Goal: Task Accomplishment & Management: Use online tool/utility

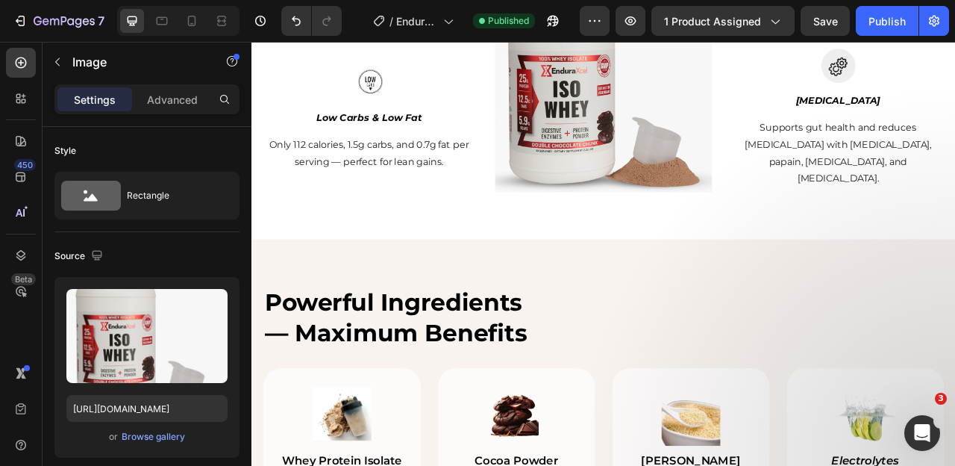
scroll to position [1825, 0]
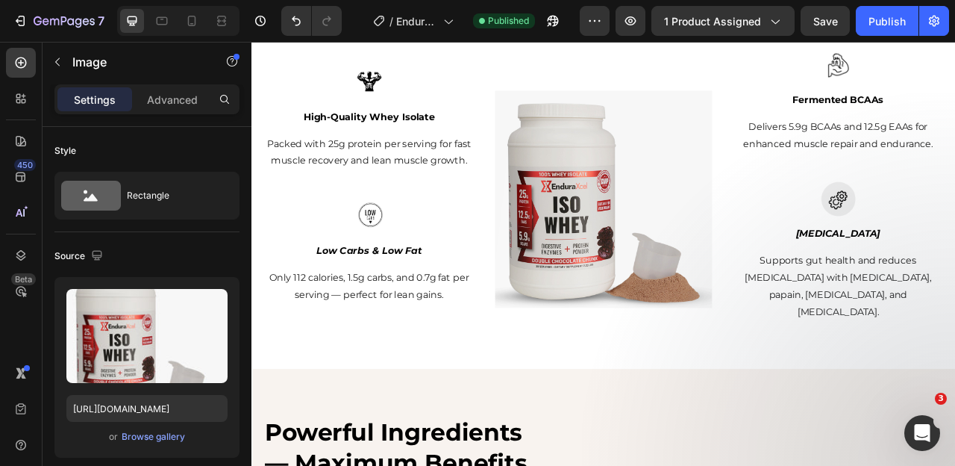
click at [664, 256] on img at bounding box center [699, 242] width 276 height 276
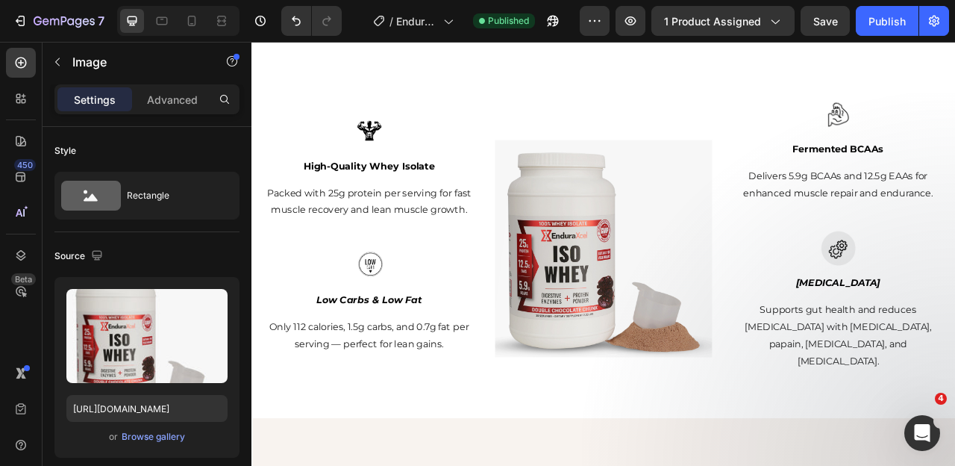
scroll to position [1757, 0]
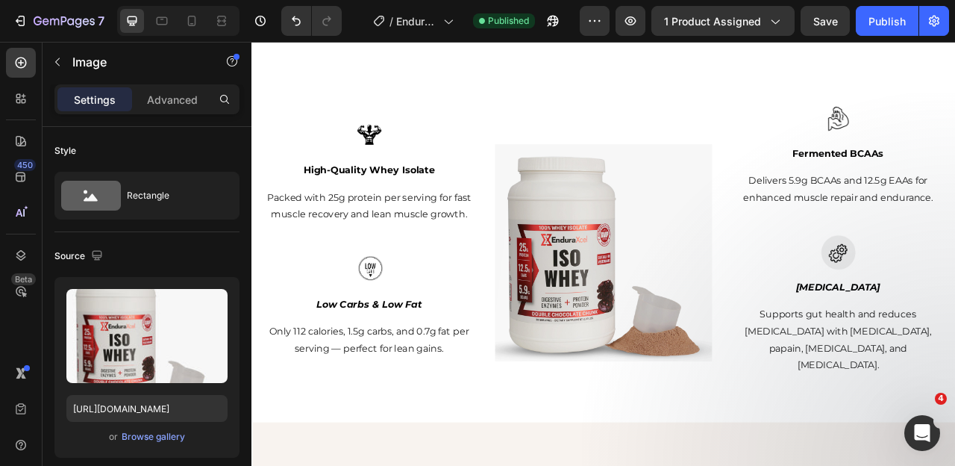
click at [627, 262] on img at bounding box center [699, 310] width 276 height 276
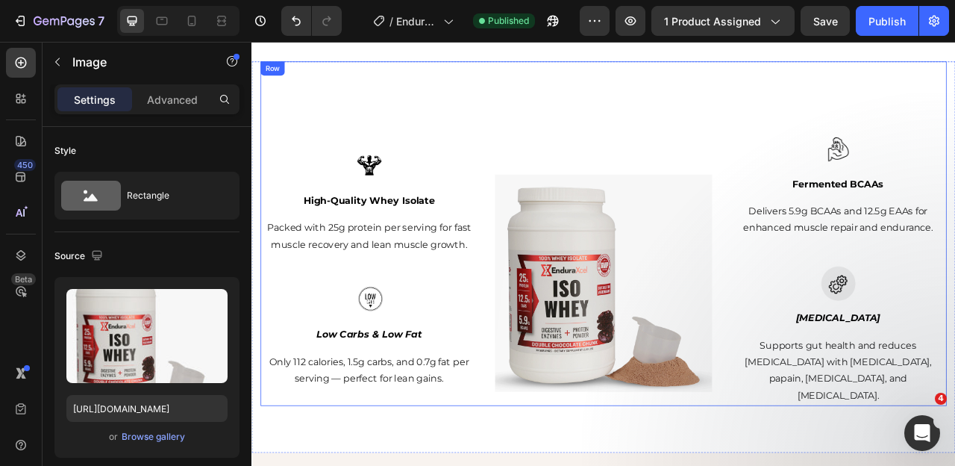
scroll to position [1862, 0]
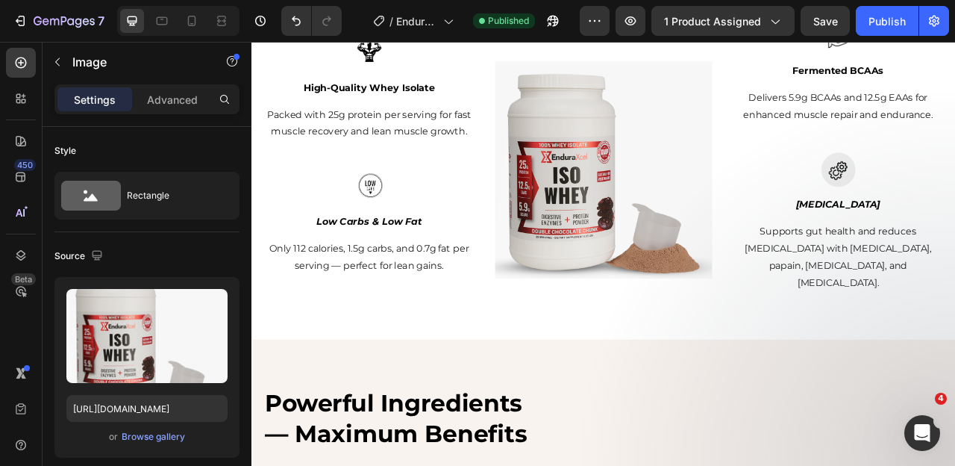
click at [589, 196] on img at bounding box center [699, 204] width 276 height 276
click at [460, 211] on div at bounding box center [401, 226] width 276 height 44
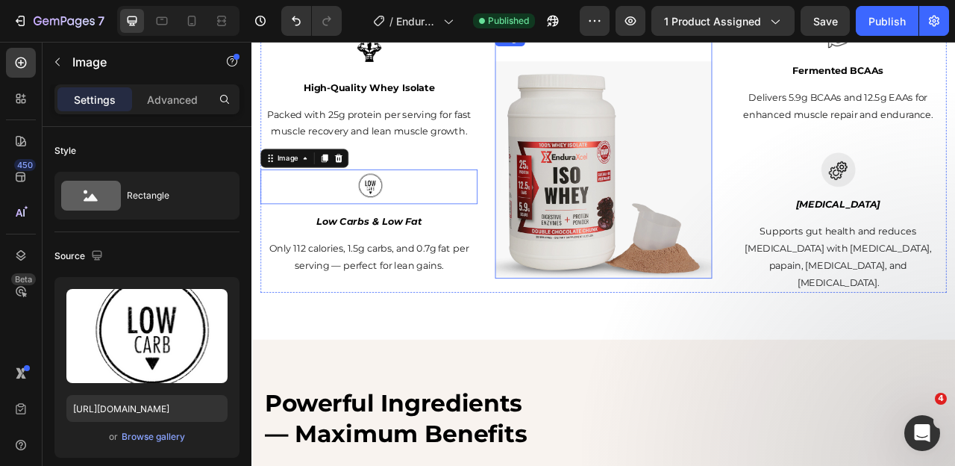
click at [624, 202] on img at bounding box center [699, 204] width 276 height 276
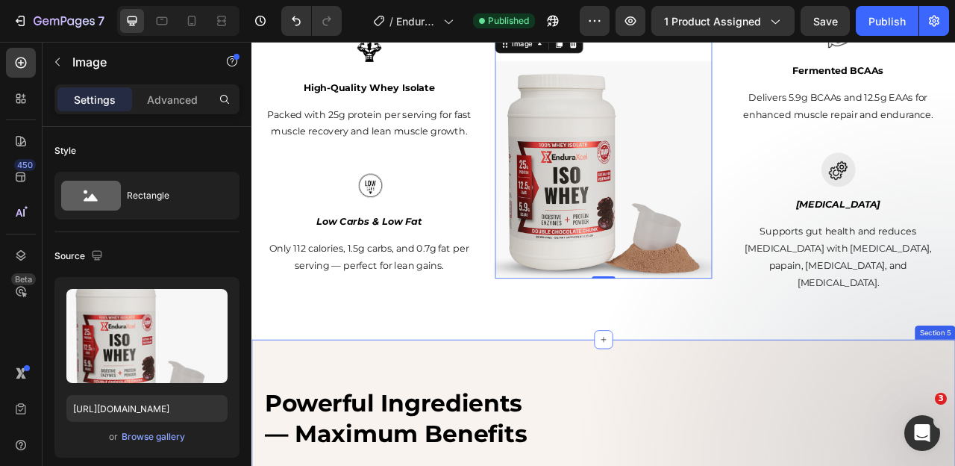
scroll to position [1877, 0]
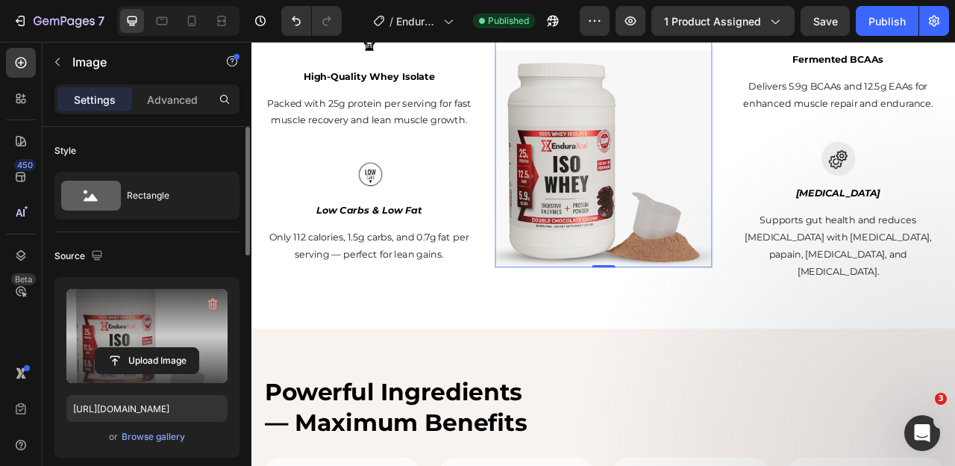
click at [181, 310] on label at bounding box center [146, 336] width 161 height 94
click at [181, 348] on input "file" at bounding box center [147, 360] width 103 height 25
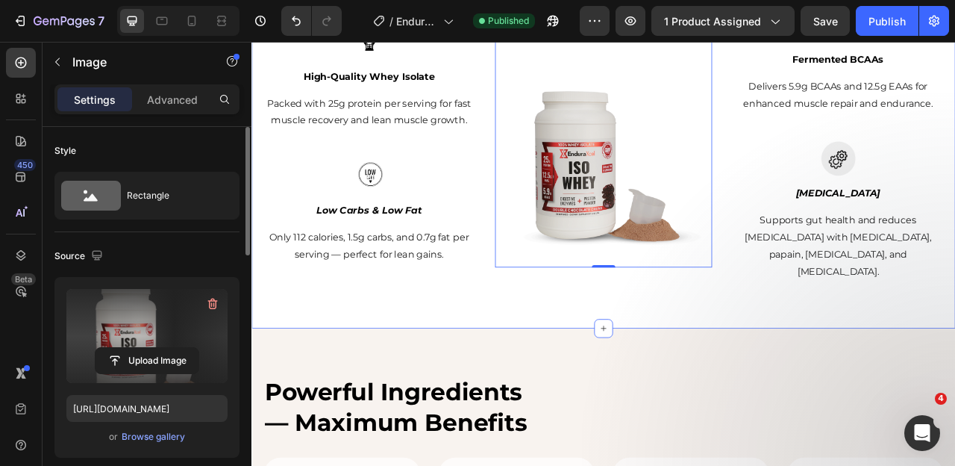
type input "[URL][DOMAIN_NAME]"
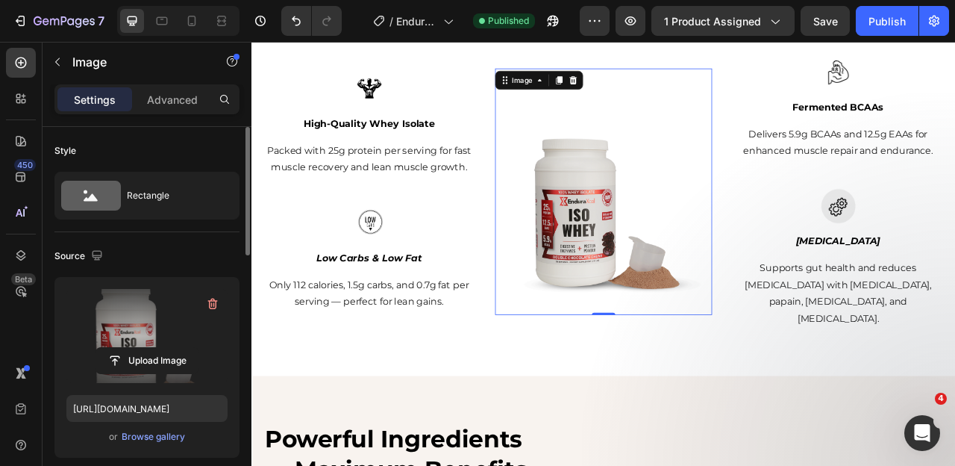
scroll to position [1817, 0]
click at [891, 22] on div "Publish" at bounding box center [887, 21] width 37 height 16
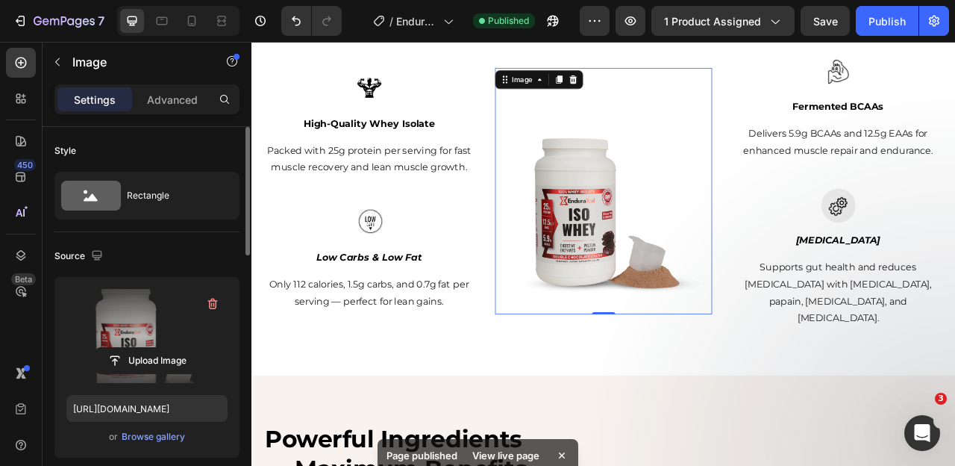
click at [605, 231] on img at bounding box center [699, 250] width 276 height 276
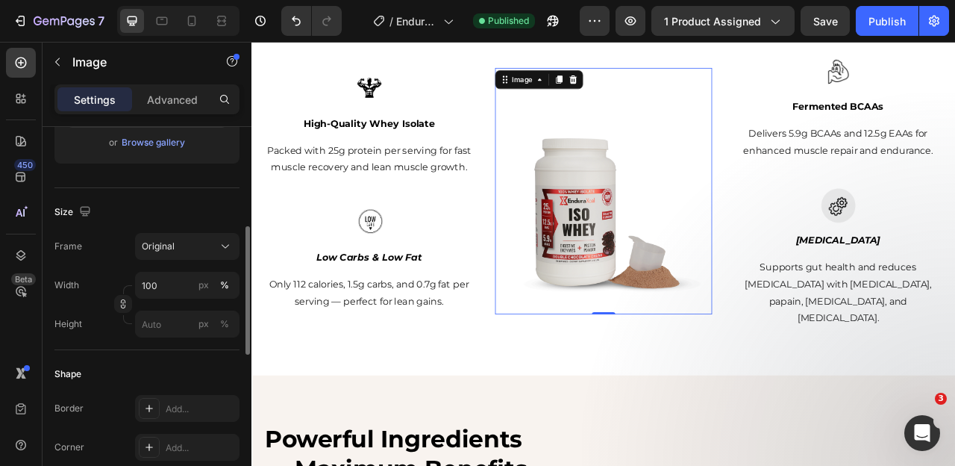
scroll to position [296, 0]
click at [147, 285] on input "100" at bounding box center [187, 283] width 104 height 27
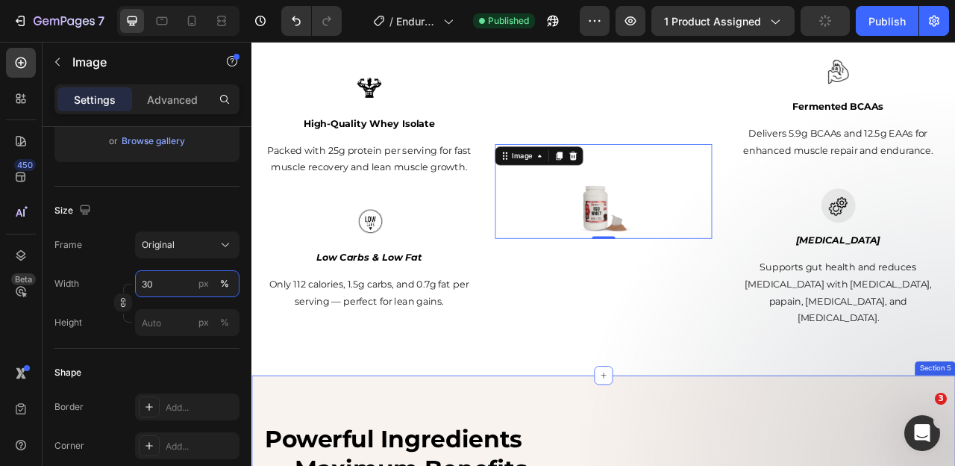
type input "3"
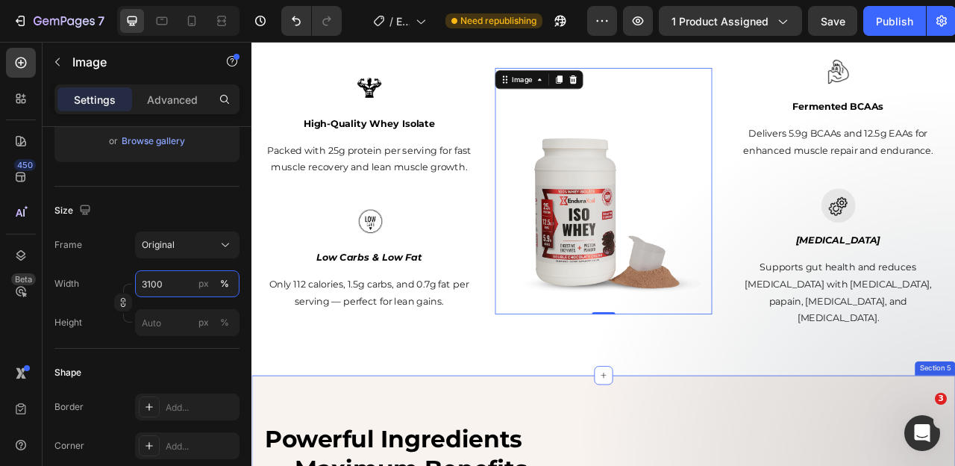
type input "100"
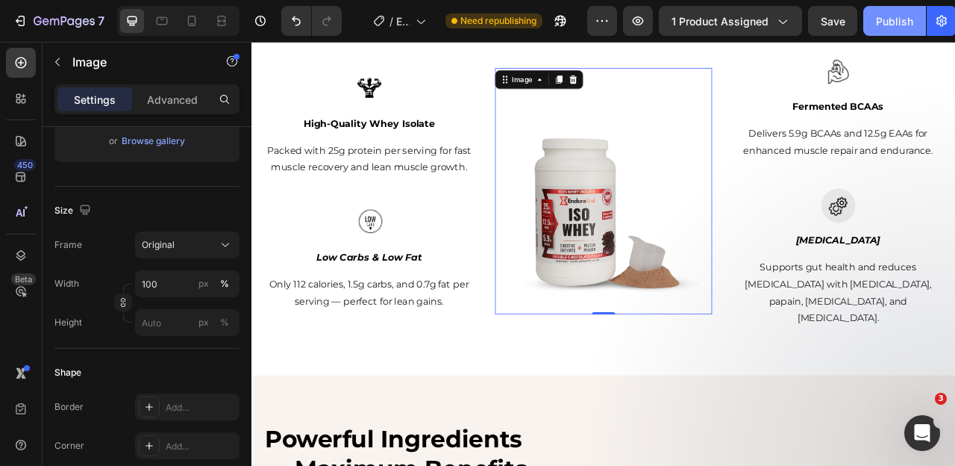
click at [876, 22] on div "Publish" at bounding box center [894, 21] width 37 height 16
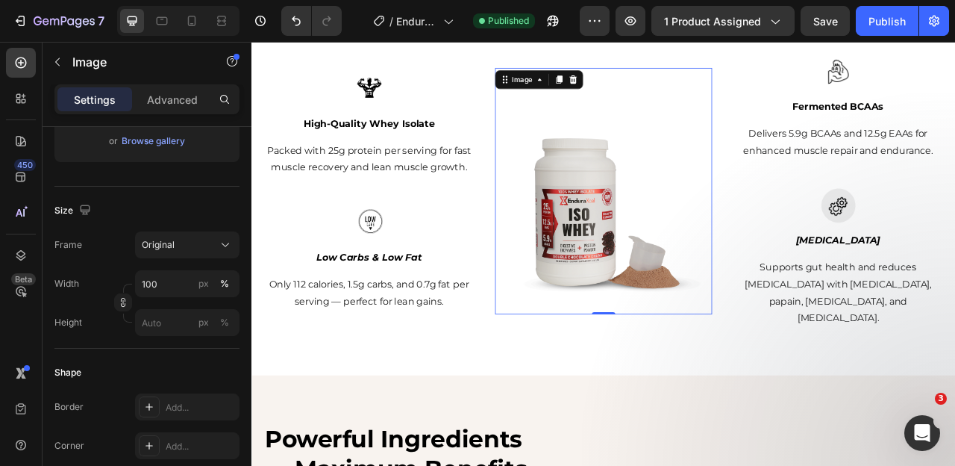
click at [645, 241] on img at bounding box center [699, 250] width 276 height 276
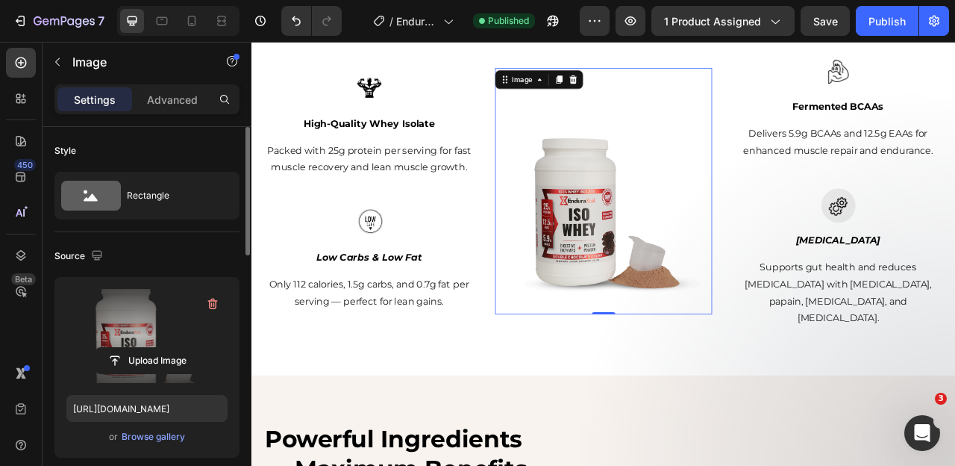
click at [124, 318] on label at bounding box center [146, 336] width 161 height 94
click at [124, 348] on input "file" at bounding box center [147, 360] width 103 height 25
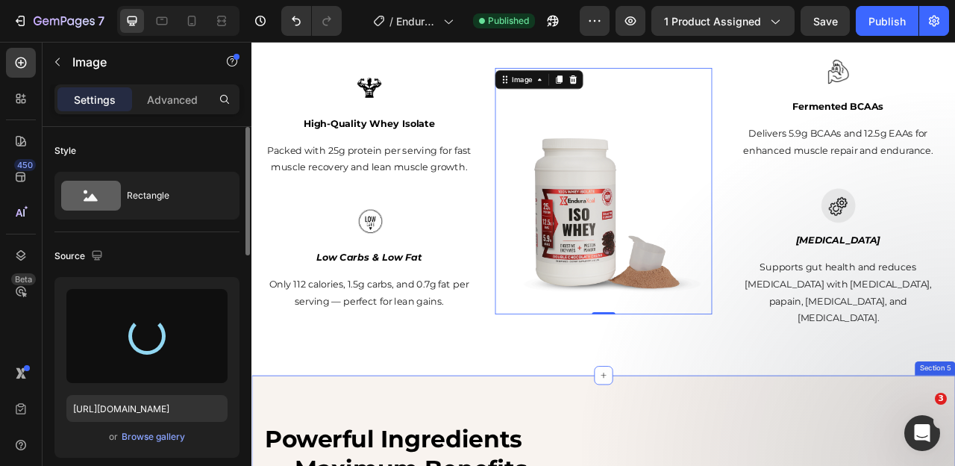
type input "[URL][DOMAIN_NAME]"
type input "3100"
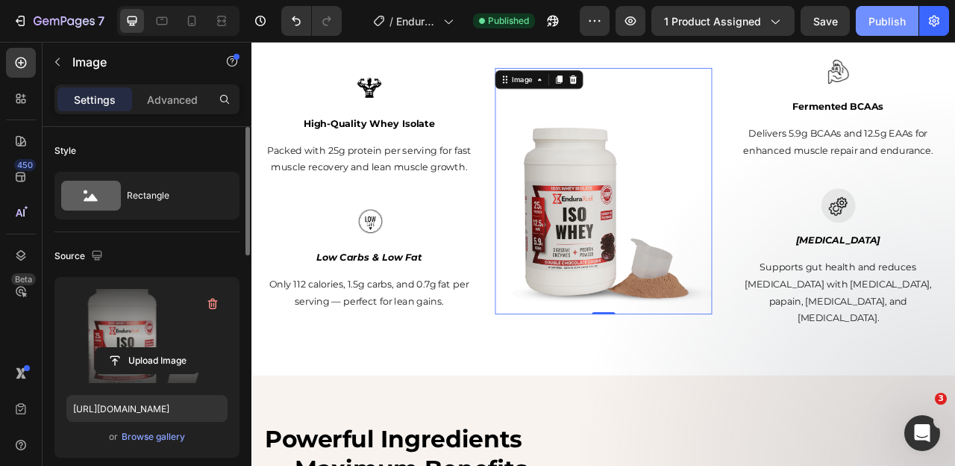
click at [891, 22] on div "Publish" at bounding box center [887, 21] width 37 height 16
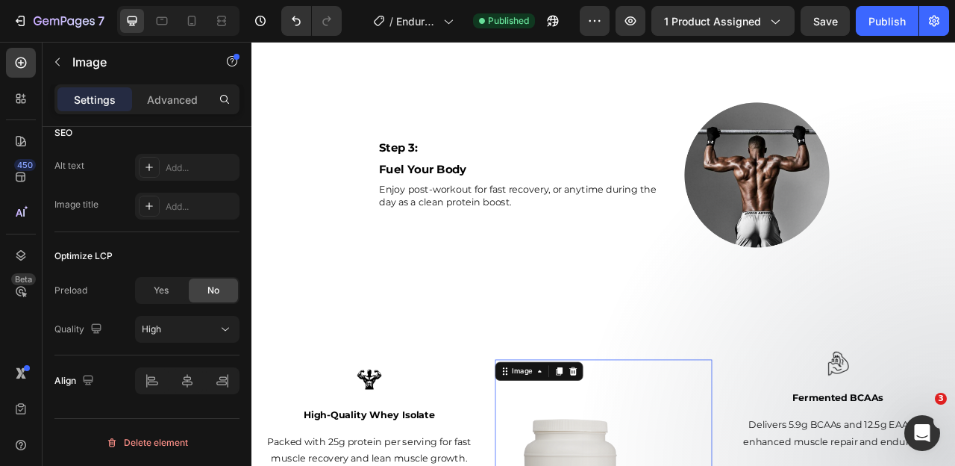
scroll to position [1593, 0]
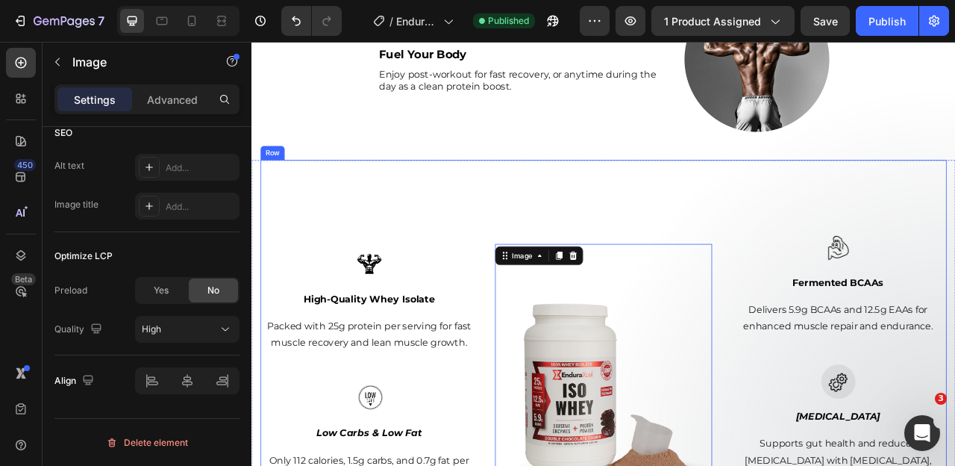
click at [661, 226] on div "Image High-Quality Whey Isolate Text block Packed with 25g protein per serving …" at bounding box center [699, 411] width 873 height 438
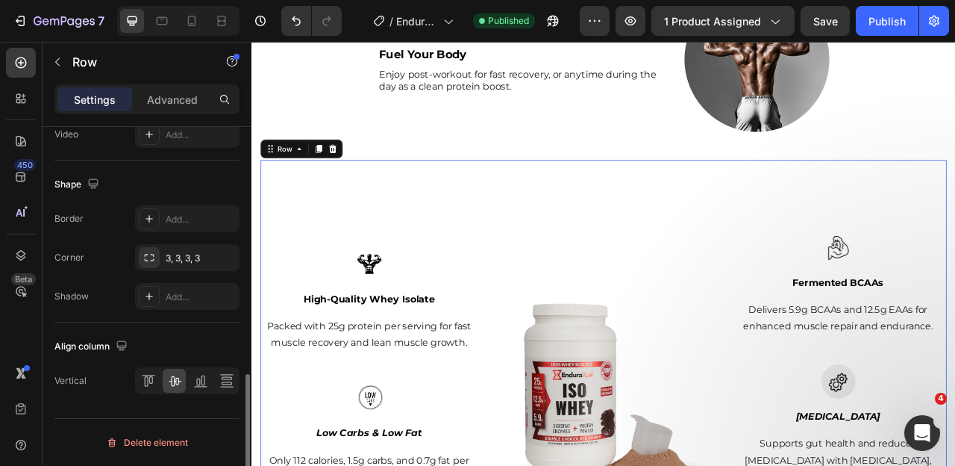
scroll to position [0, 0]
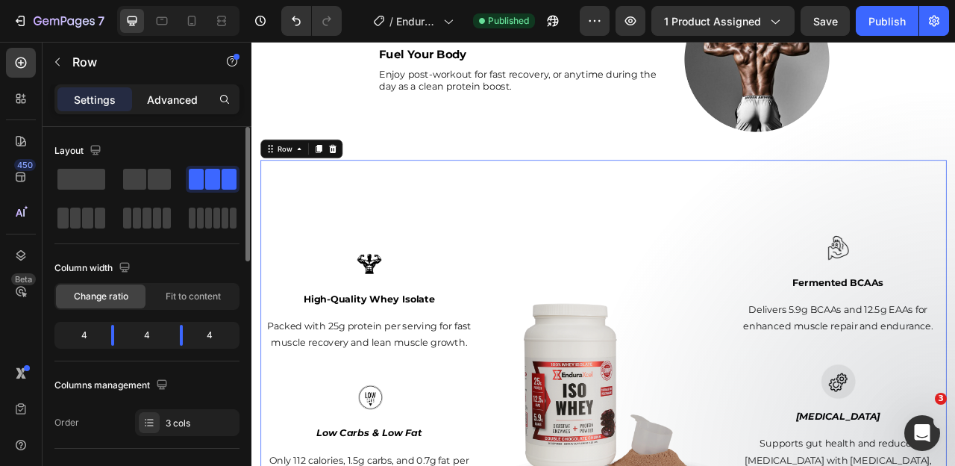
click at [181, 101] on p "Advanced" at bounding box center [172, 100] width 51 height 16
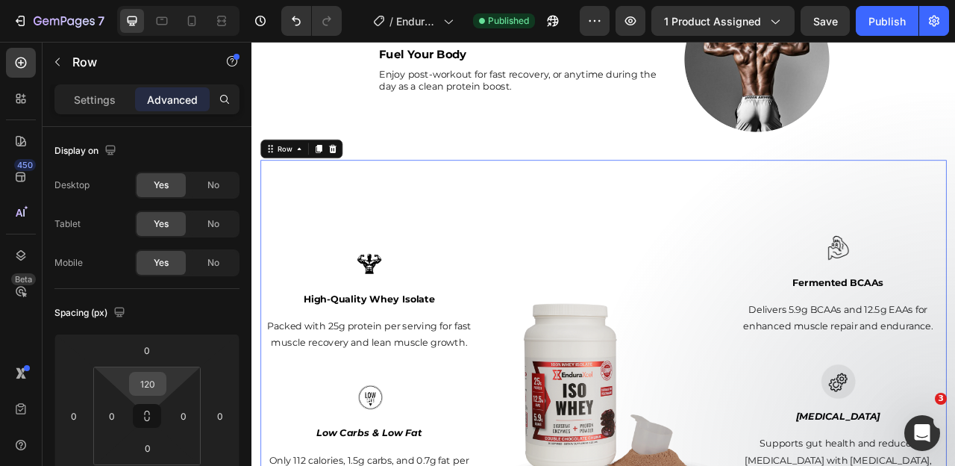
click at [154, 379] on input "120" at bounding box center [148, 383] width 30 height 22
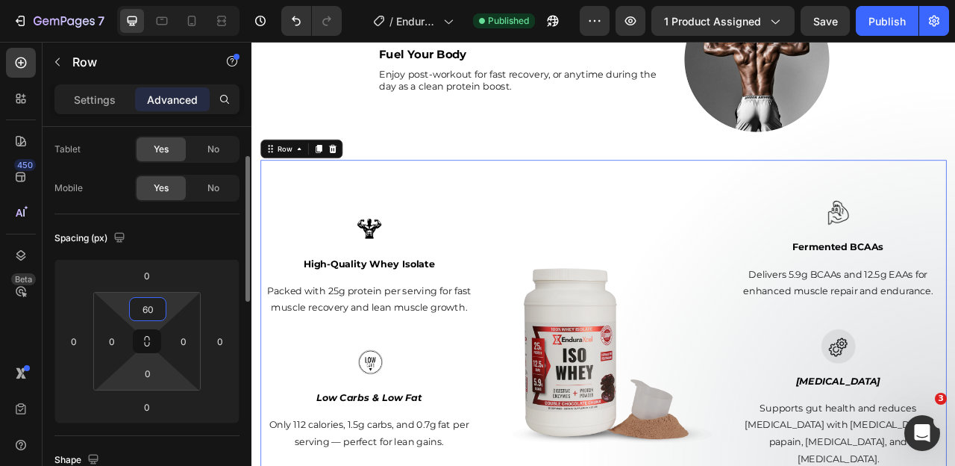
scroll to position [75, 0]
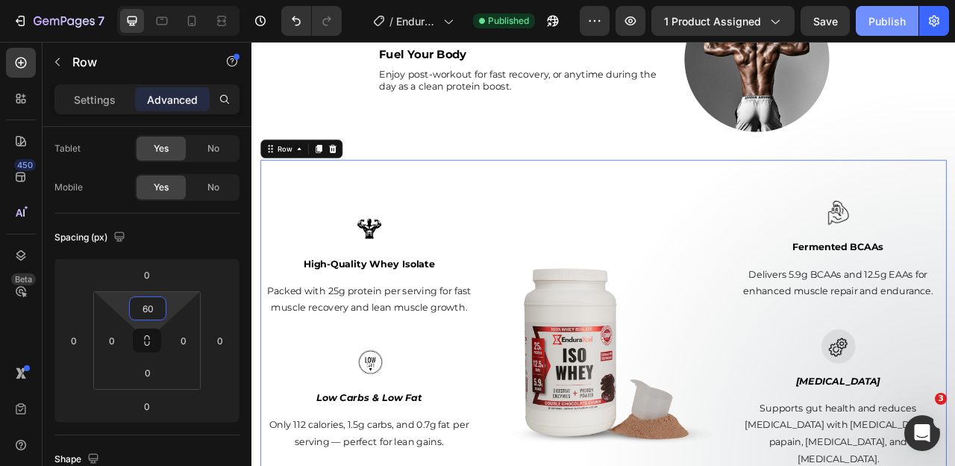
type input "60"
click at [867, 18] on button "Publish" at bounding box center [887, 21] width 63 height 30
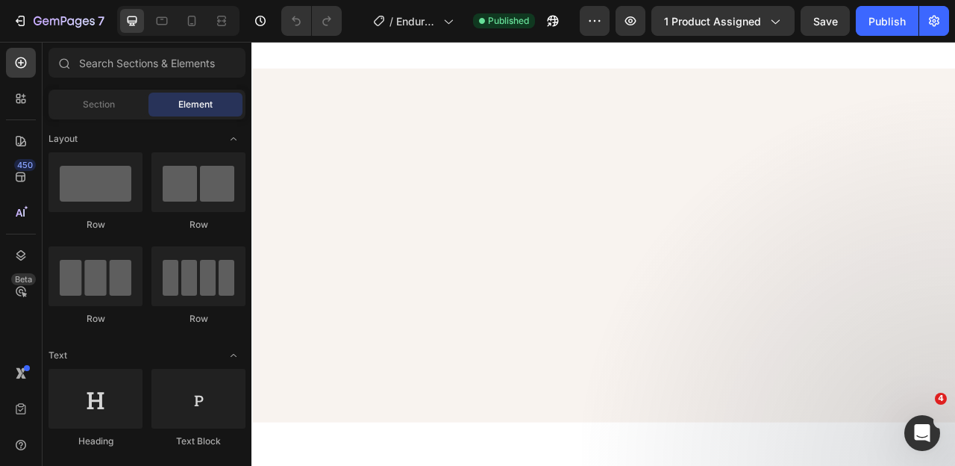
scroll to position [1609, 0]
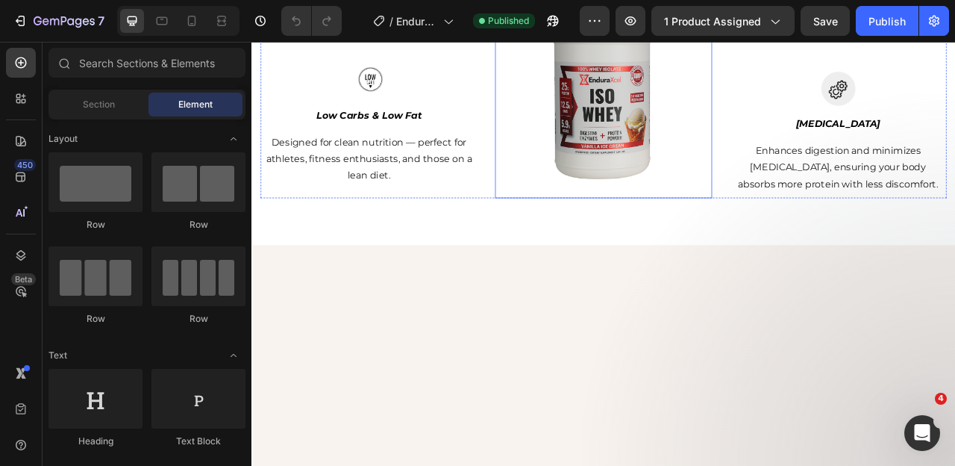
click at [641, 240] on img at bounding box center [699, 102] width 276 height 276
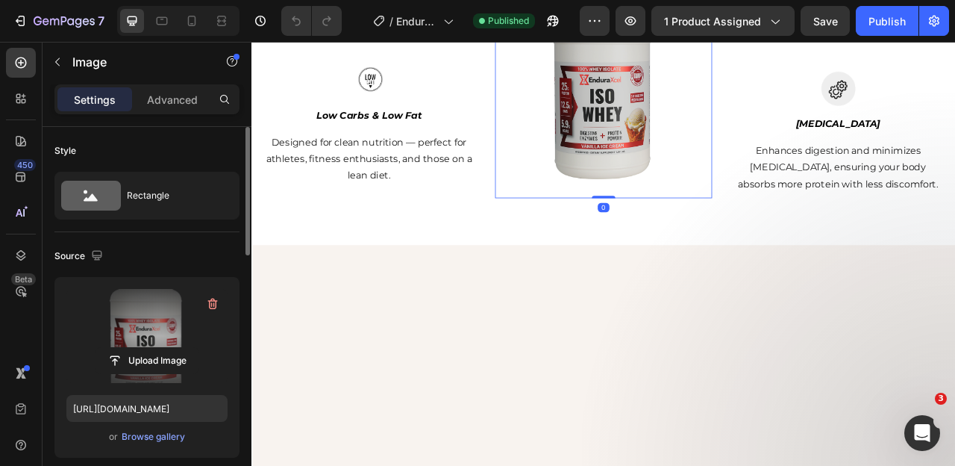
click at [167, 327] on label at bounding box center [146, 336] width 161 height 94
click at [167, 348] on input "file" at bounding box center [147, 360] width 103 height 25
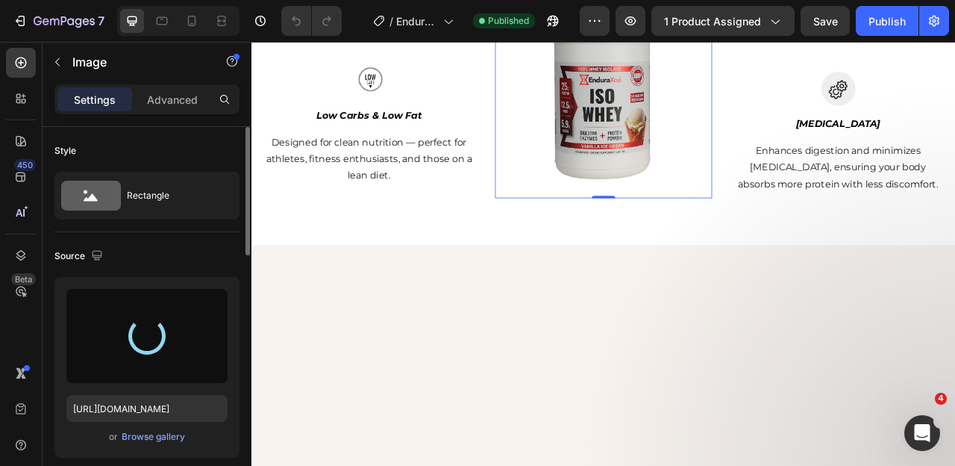
type input "https://cdn.shopify.com/s/files/1/0643/0470/9705/files/gempages_548118457799934…"
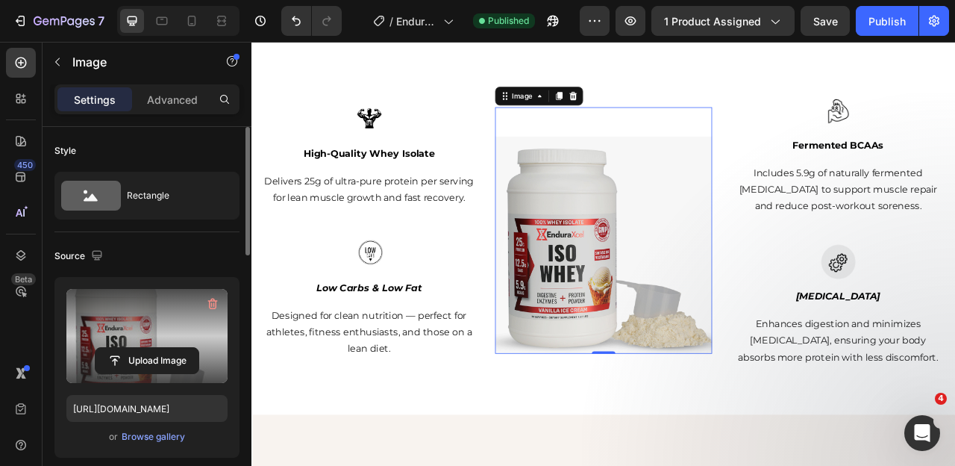
scroll to position [1747, 0]
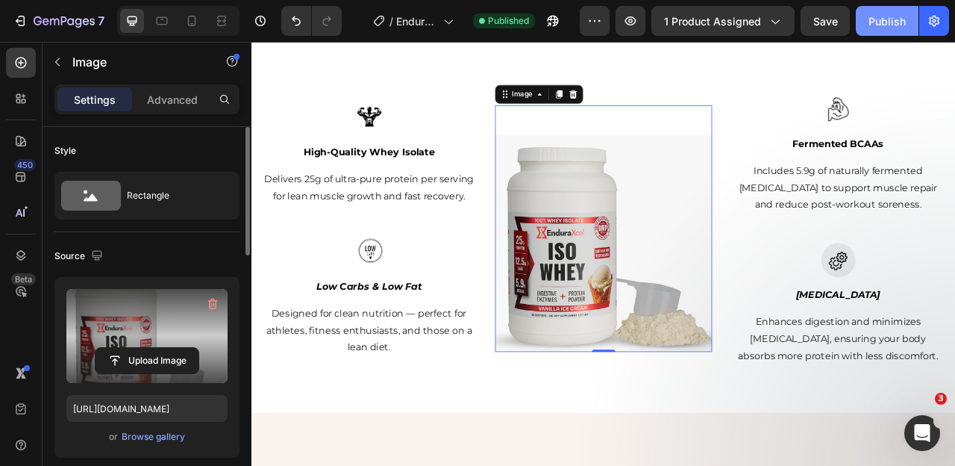
click at [885, 24] on div "Publish" at bounding box center [887, 21] width 37 height 16
